Goal: Entertainment & Leisure: Browse casually

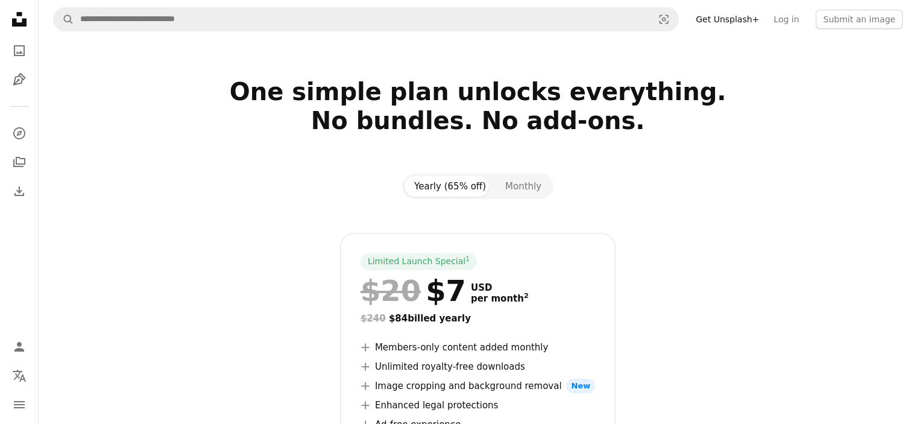
click at [13, 16] on icon "Unsplash logo Unsplash Home" at bounding box center [19, 19] width 24 height 24
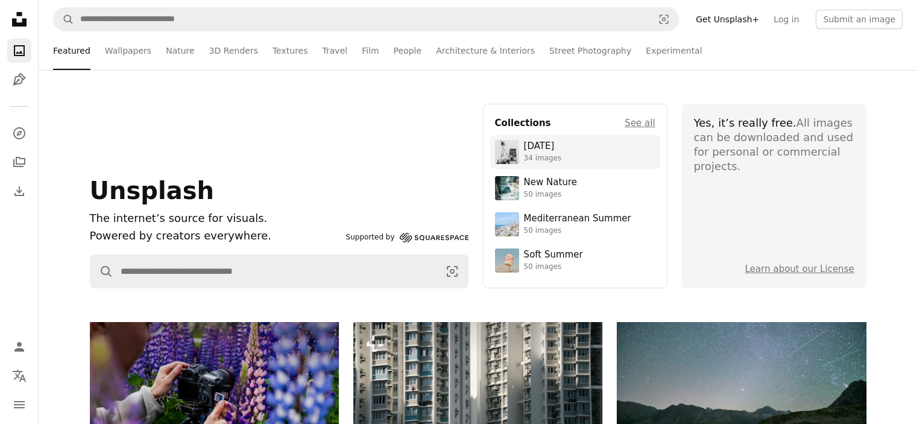
click at [558, 155] on div "34 images" at bounding box center [543, 159] width 38 height 10
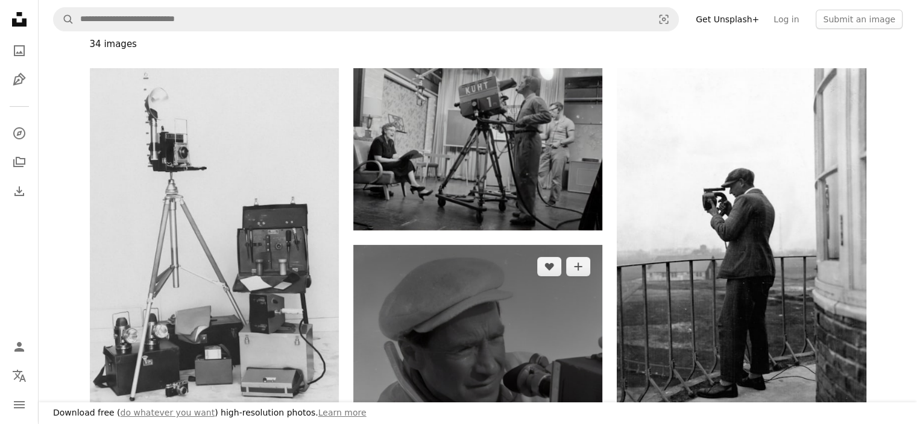
scroll to position [181, 0]
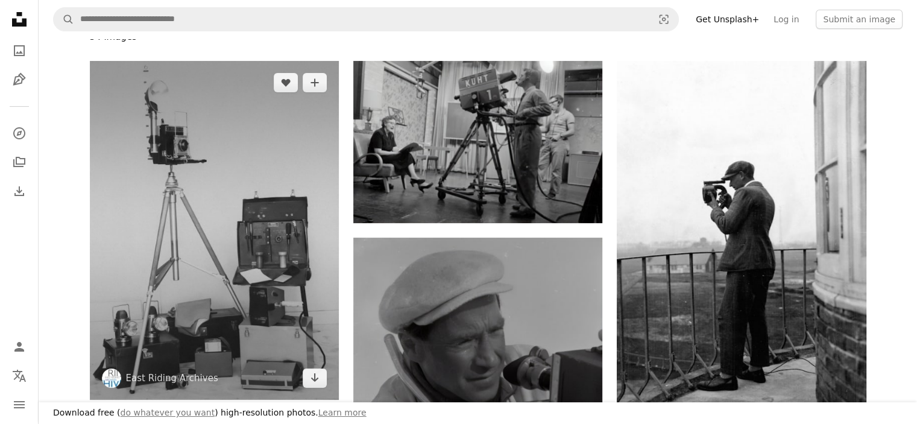
click at [273, 198] on img at bounding box center [214, 230] width 249 height 339
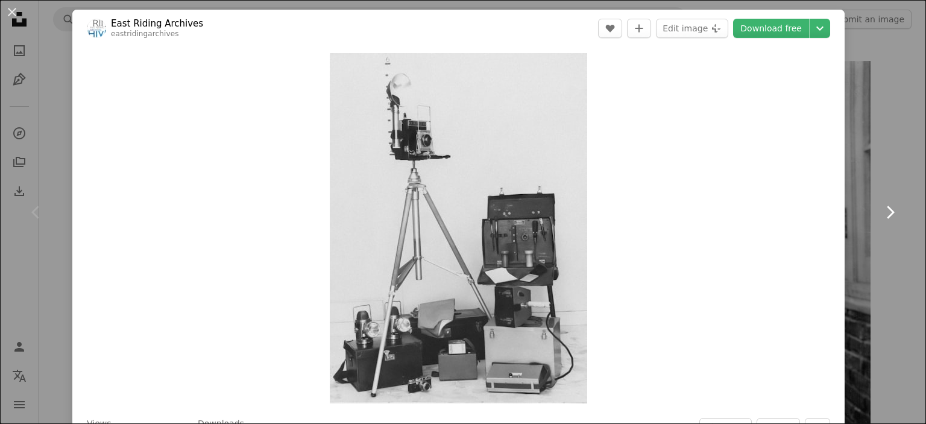
click at [887, 181] on link "Chevron right" at bounding box center [890, 212] width 72 height 116
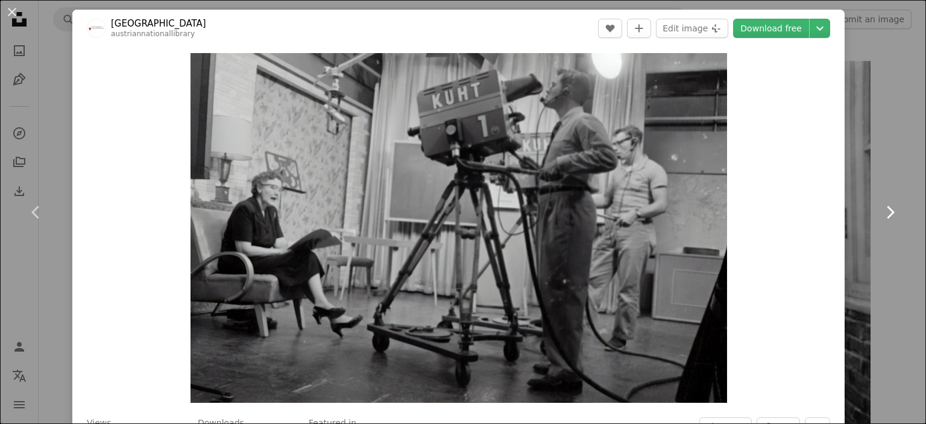
click at [882, 206] on icon "Chevron right" at bounding box center [889, 212] width 19 height 19
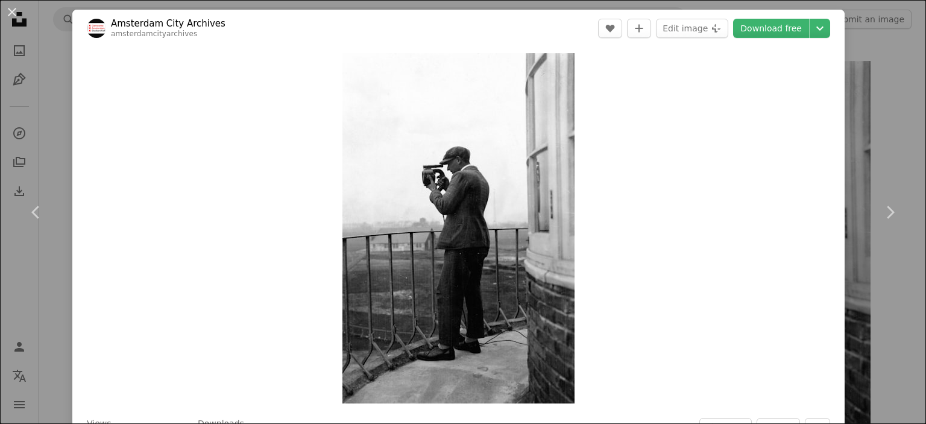
click at [62, 66] on div "An X shape Chevron left Chevron right Amsterdam City Archives amsterdamcityarch…" at bounding box center [463, 212] width 926 height 424
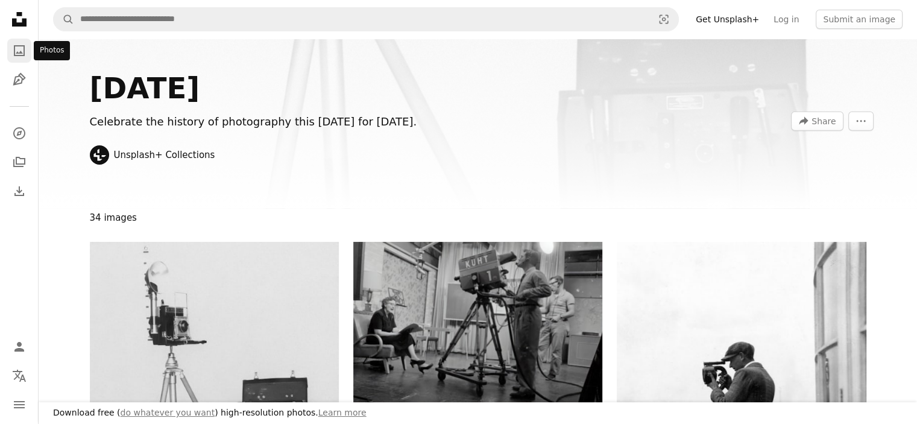
click at [22, 48] on icon "A photo" at bounding box center [19, 50] width 14 height 14
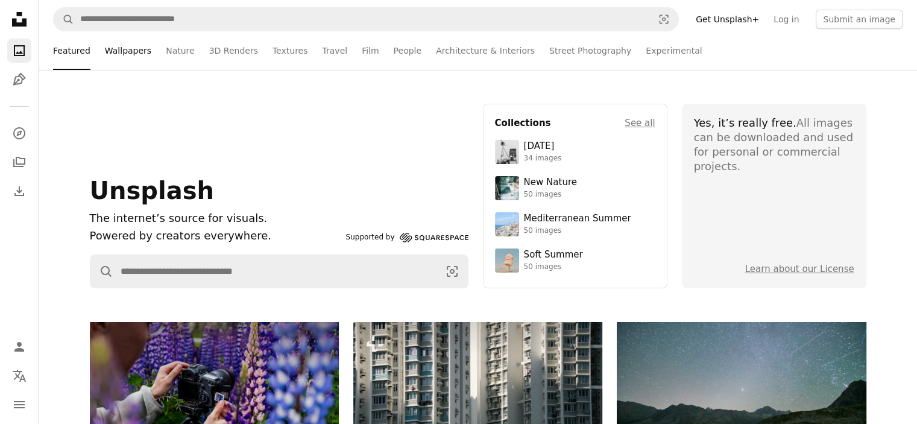
click at [118, 57] on link "Wallpapers" at bounding box center [128, 50] width 46 height 39
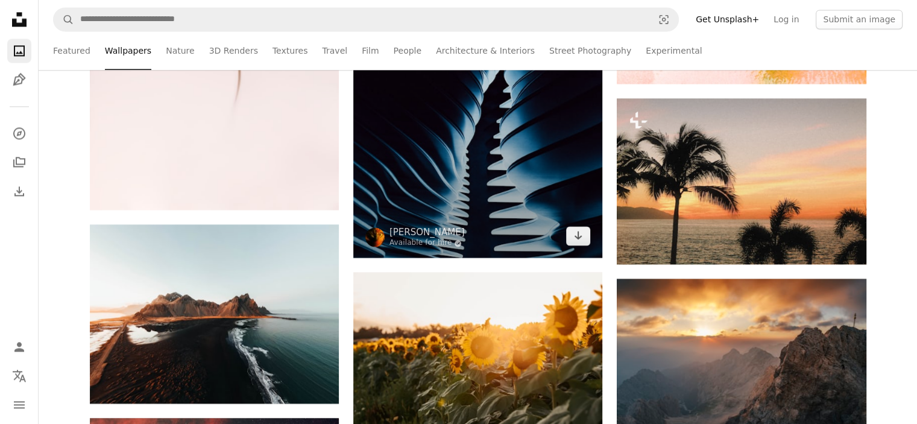
scroll to position [1869, 0]
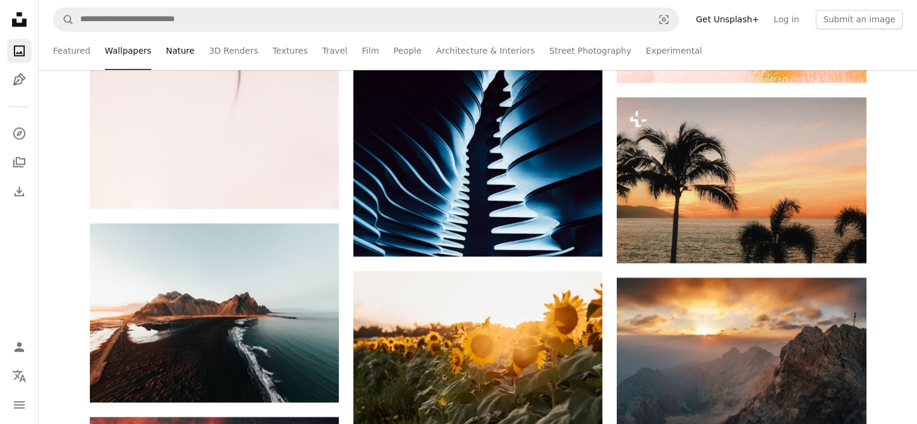
click at [172, 49] on link "Nature" at bounding box center [180, 50] width 28 height 39
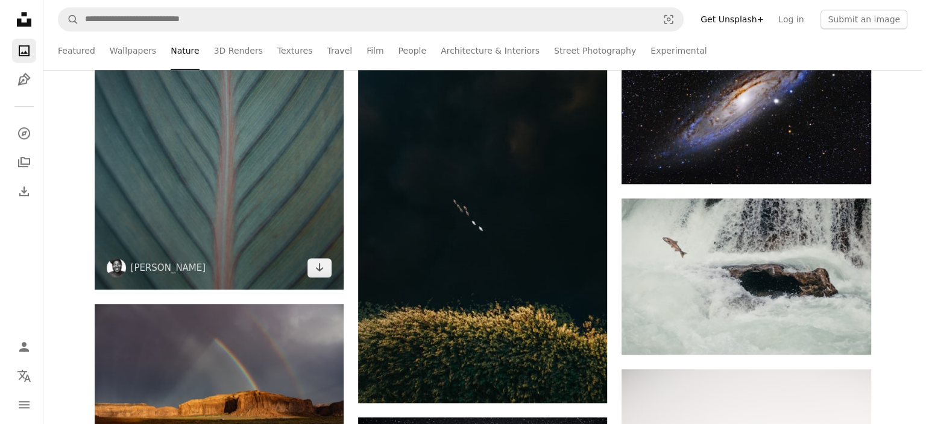
scroll to position [1025, 0]
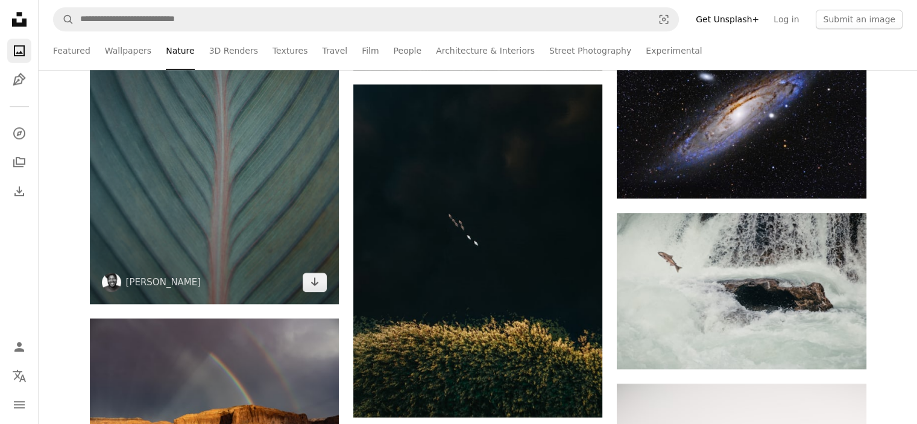
click at [271, 219] on img at bounding box center [214, 138] width 249 height 332
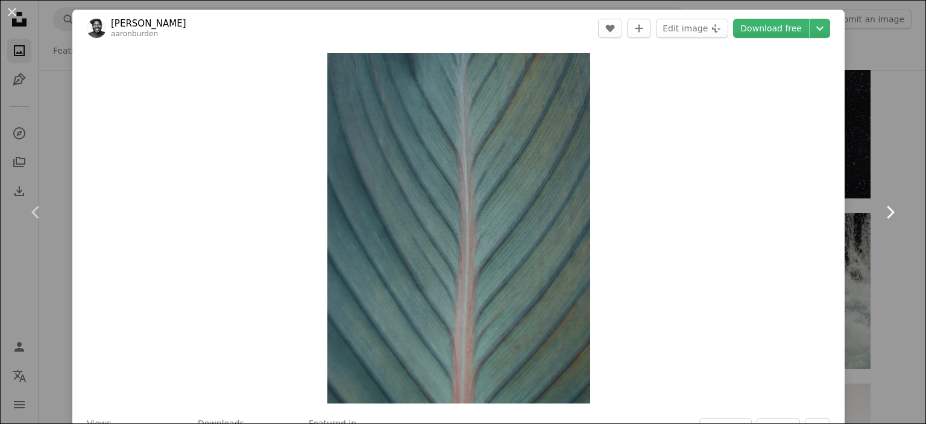
click at [884, 214] on icon "Chevron right" at bounding box center [889, 212] width 19 height 19
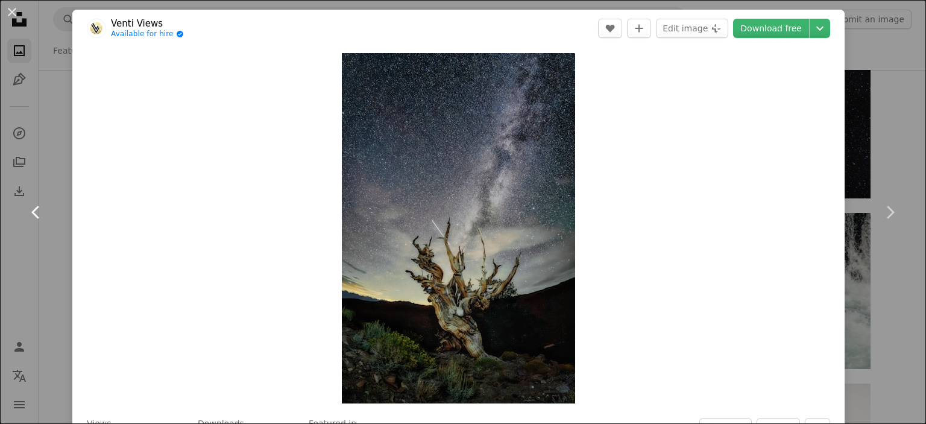
click at [62, 241] on link "Chevron left" at bounding box center [36, 212] width 72 height 116
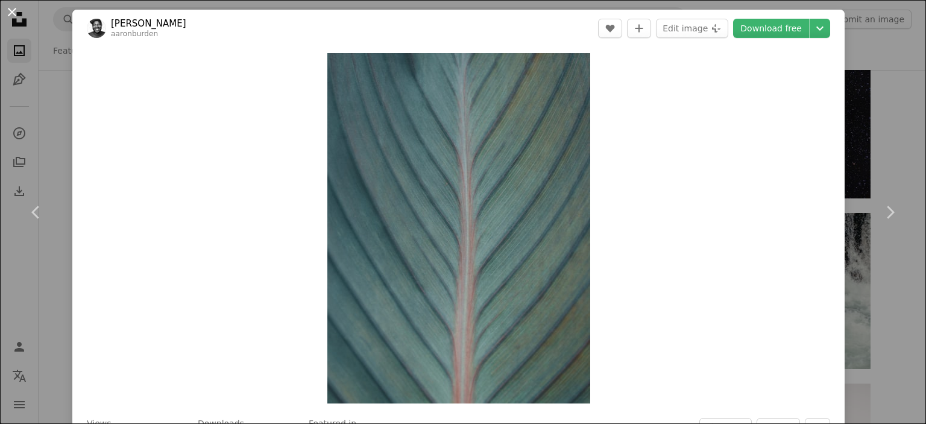
click at [13, 11] on button "An X shape" at bounding box center [12, 12] width 14 height 14
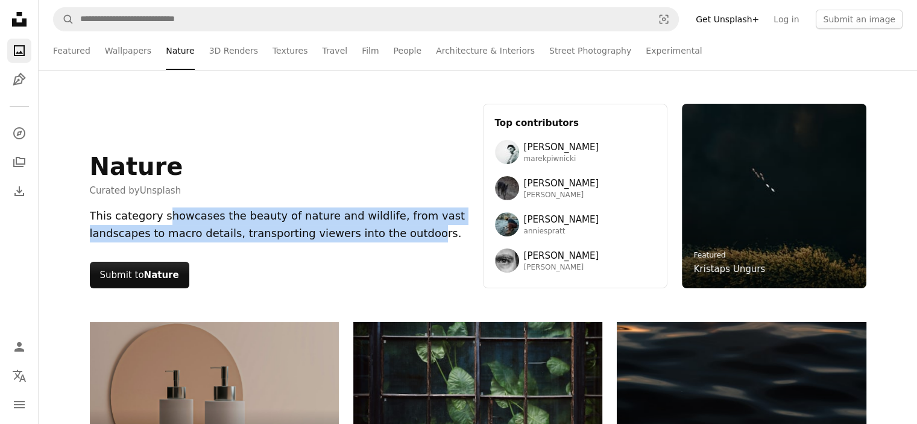
drag, startPoint x: 163, startPoint y: 216, endPoint x: 402, endPoint y: 227, distance: 238.4
click at [402, 227] on div "This category showcases the beauty of nature and wildlife, from vast landscapes…" at bounding box center [279, 224] width 379 height 35
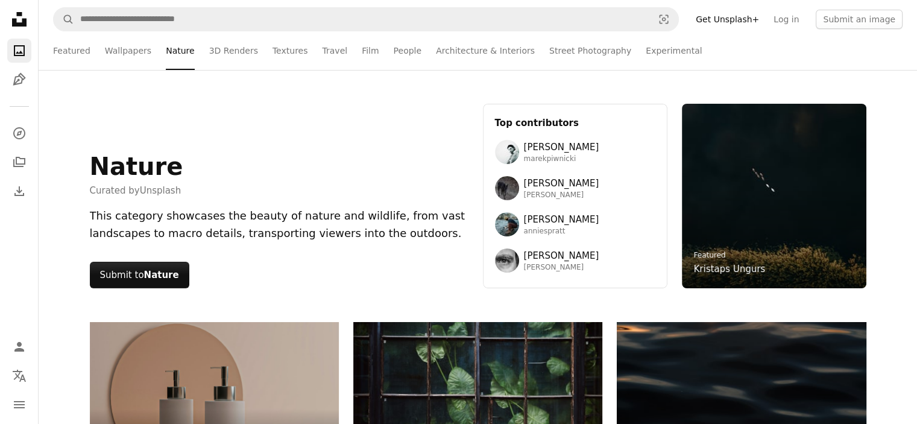
click at [408, 232] on div "This category showcases the beauty of nature and wildlife, from vast landscapes…" at bounding box center [279, 224] width 379 height 35
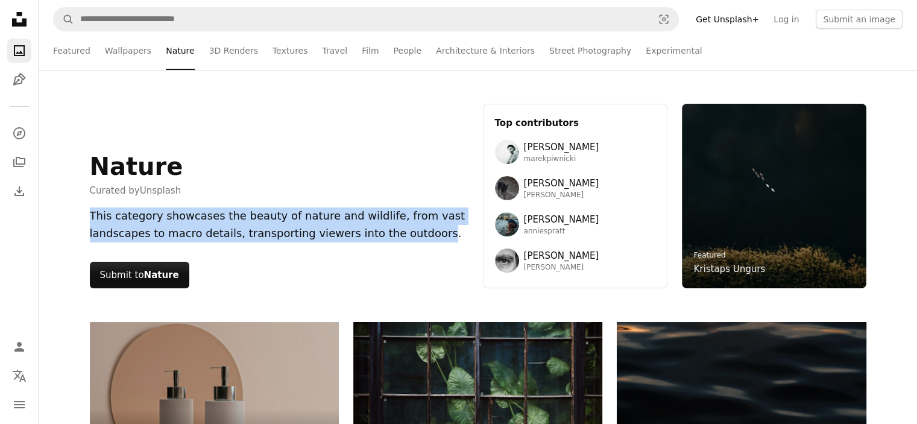
drag, startPoint x: 410, startPoint y: 236, endPoint x: 92, endPoint y: 218, distance: 318.9
click at [92, 218] on div "This category showcases the beauty of nature and wildlife, from vast landscapes…" at bounding box center [279, 224] width 379 height 35
click at [160, 229] on div "This category showcases the beauty of nature and wildlife, from vast landscapes…" at bounding box center [279, 224] width 379 height 35
drag, startPoint x: 90, startPoint y: 210, endPoint x: 414, endPoint y: 229, distance: 324.3
click at [414, 229] on div "This category showcases the beauty of nature and wildlife, from vast landscapes…" at bounding box center [279, 224] width 379 height 35
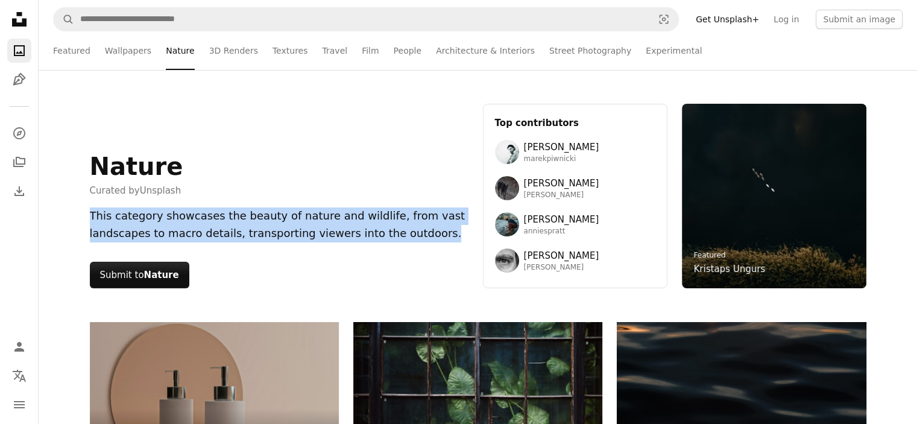
click at [414, 239] on div "This category showcases the beauty of nature and wildlife, from vast landscapes…" at bounding box center [279, 224] width 379 height 35
drag, startPoint x: 410, startPoint y: 231, endPoint x: 90, endPoint y: 222, distance: 320.3
click at [90, 222] on div "This category showcases the beauty of nature and wildlife, from vast landscapes…" at bounding box center [279, 224] width 379 height 35
click at [113, 219] on div "This category showcases the beauty of nature and wildlife, from vast landscapes…" at bounding box center [279, 224] width 379 height 35
drag, startPoint x: 89, startPoint y: 213, endPoint x: 420, endPoint y: 234, distance: 331.1
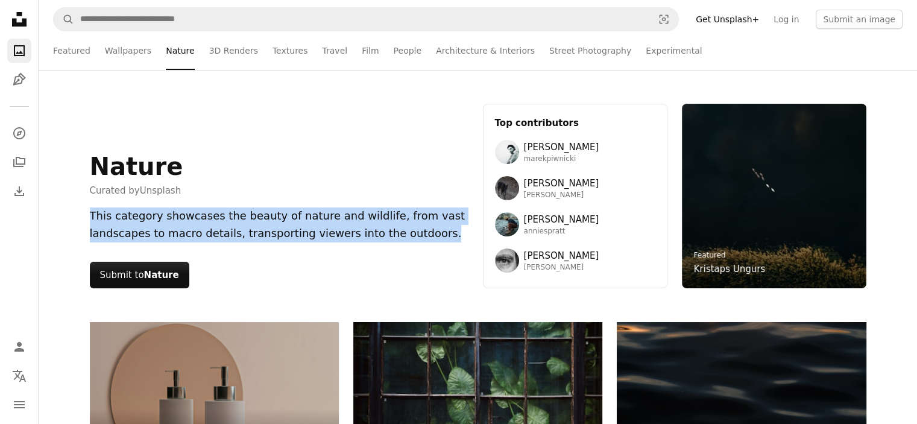
click at [420, 234] on div "This category showcases the beauty of nature and wildlife, from vast landscapes…" at bounding box center [279, 224] width 379 height 35
